Goal: Task Accomplishment & Management: Manage account settings

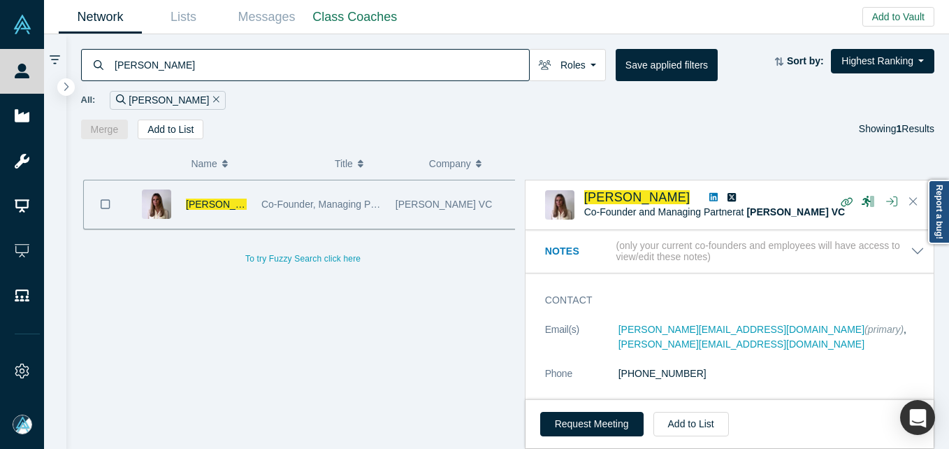
scroll to position [70, 0]
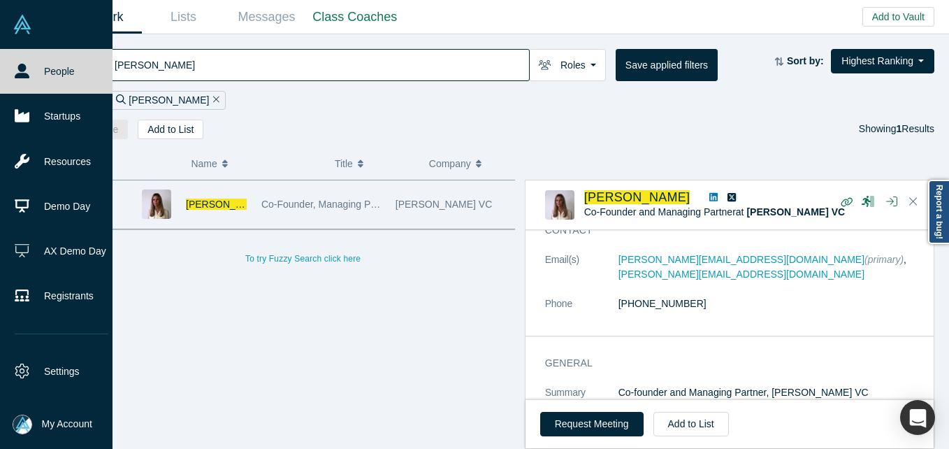
click at [31, 425] on img at bounding box center [23, 425] width 20 height 20
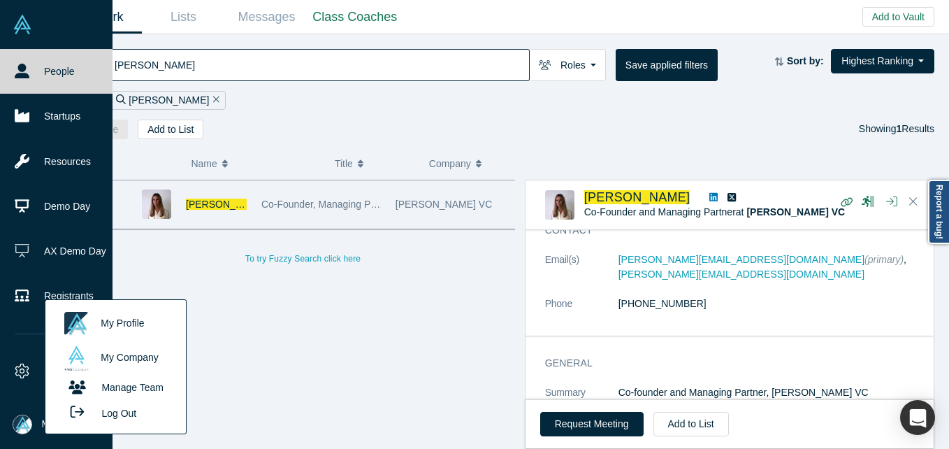
click at [115, 415] on button "Log Out" at bounding box center [99, 413] width 84 height 26
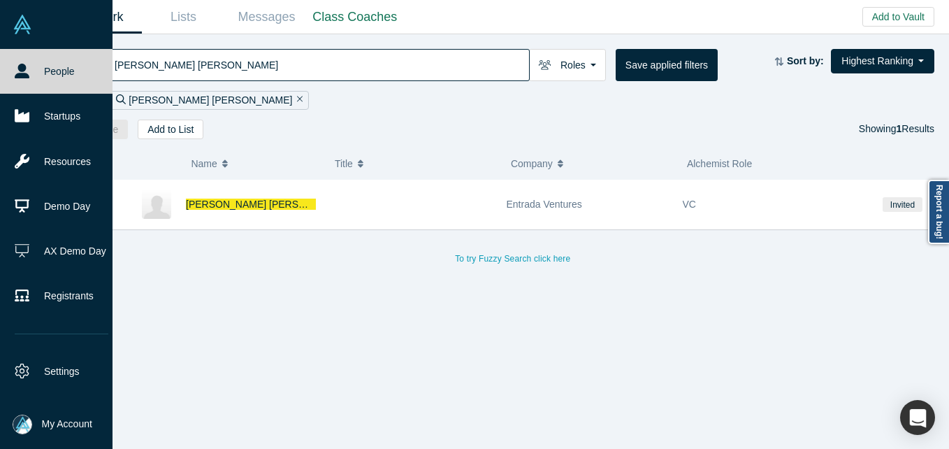
click at [73, 426] on span "My Account" at bounding box center [67, 424] width 50 height 15
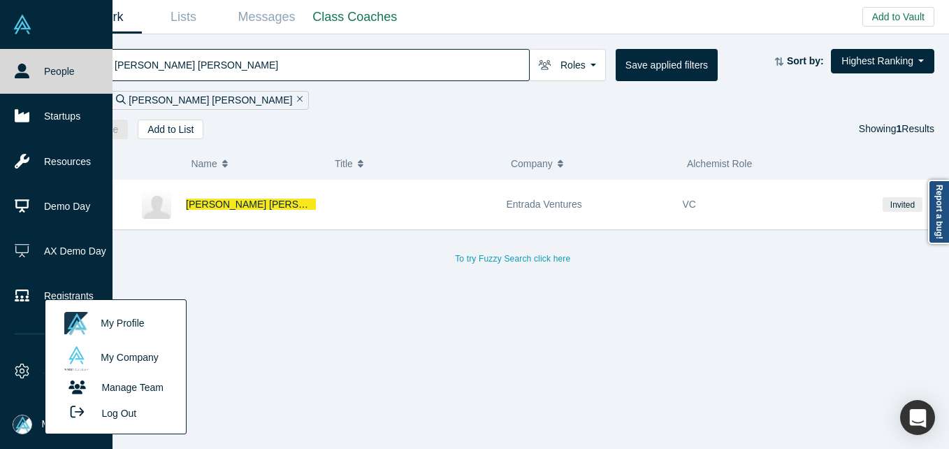
click at [123, 415] on button "Log Out" at bounding box center [99, 413] width 84 height 26
